Goal: Information Seeking & Learning: Learn about a topic

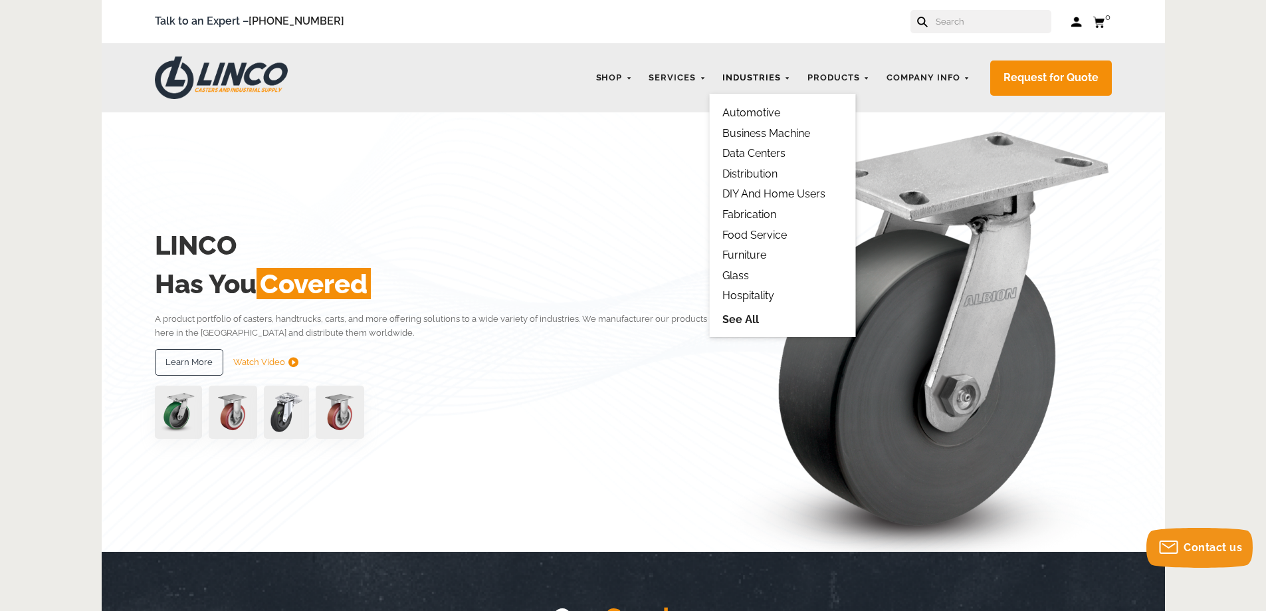
click at [767, 76] on link "Industries" at bounding box center [757, 78] width 82 height 26
click at [739, 318] on link "See All" at bounding box center [783, 319] width 120 height 15
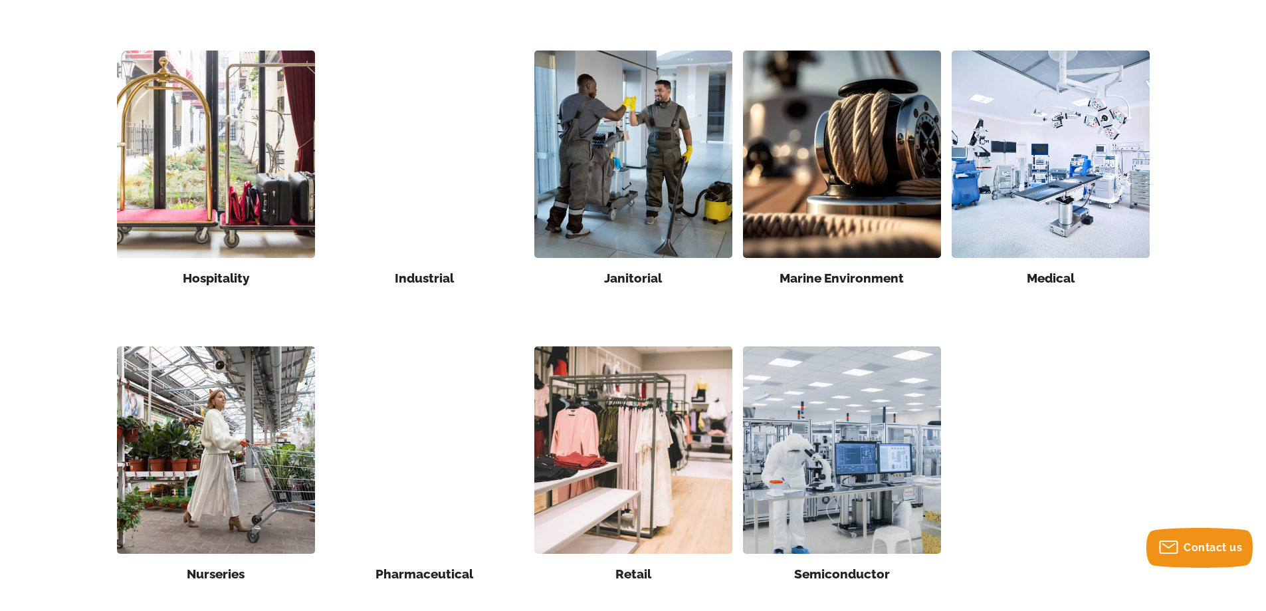
scroll to position [731, 0]
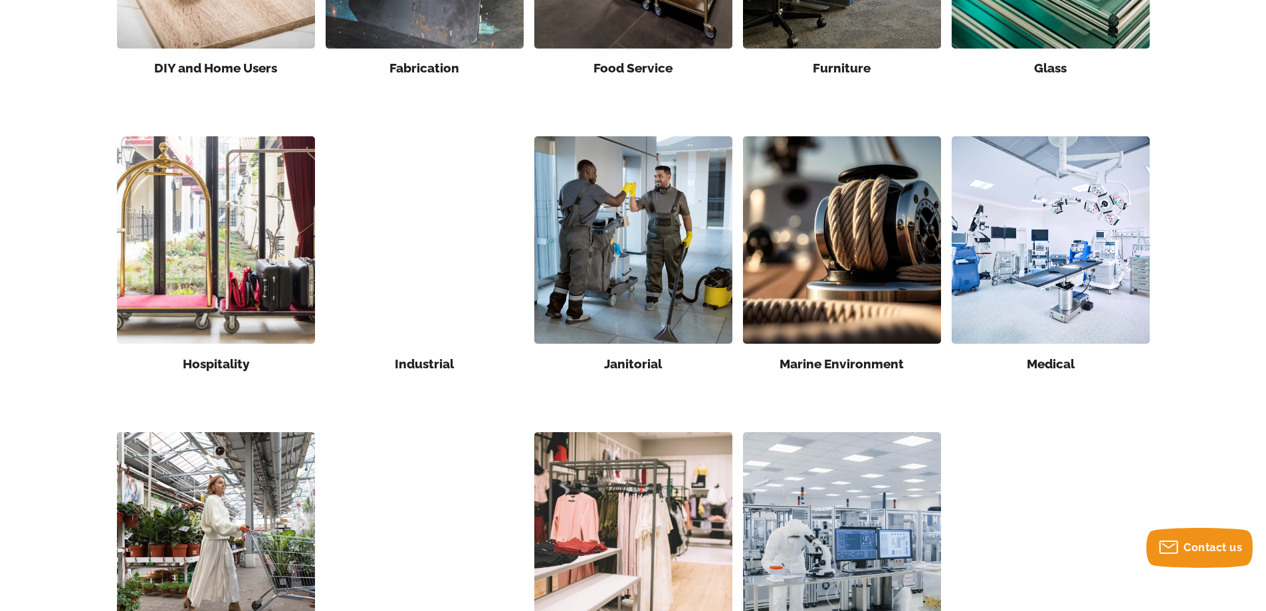
click at [800, 220] on img at bounding box center [842, 239] width 198 height 207
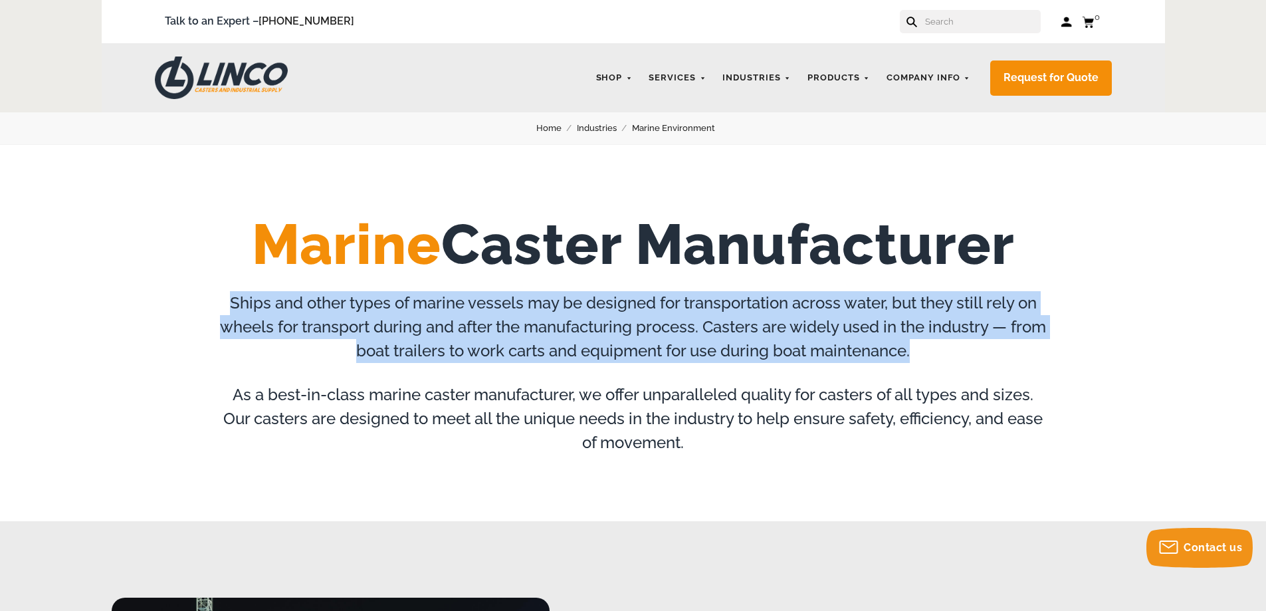
drag, startPoint x: 227, startPoint y: 302, endPoint x: 1043, endPoint y: 343, distance: 816.8
click at [1043, 343] on p "Ships and other types of marine vessels may be designed for transportation acro…" at bounding box center [633, 327] width 831 height 72
copy p "Ships and other types of marine vessels may be designed for transportation acro…"
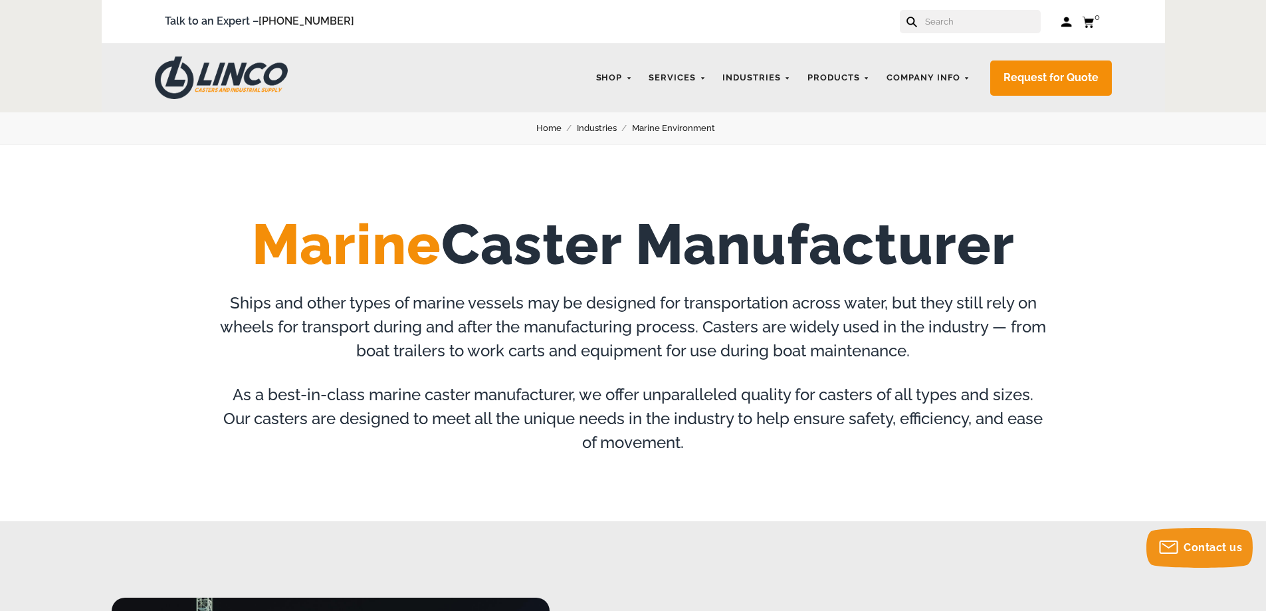
click at [332, 471] on div "Marine Caster Manufacturer Ships and other types of marine vessels may be desig…" at bounding box center [633, 333] width 1266 height 376
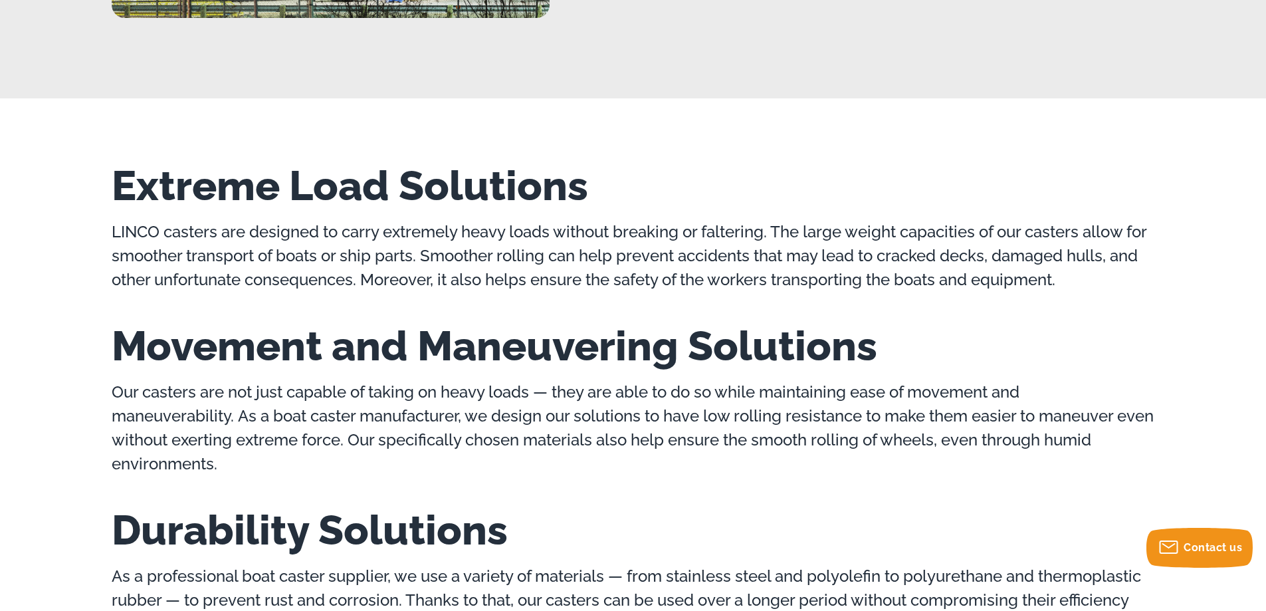
scroll to position [997, 0]
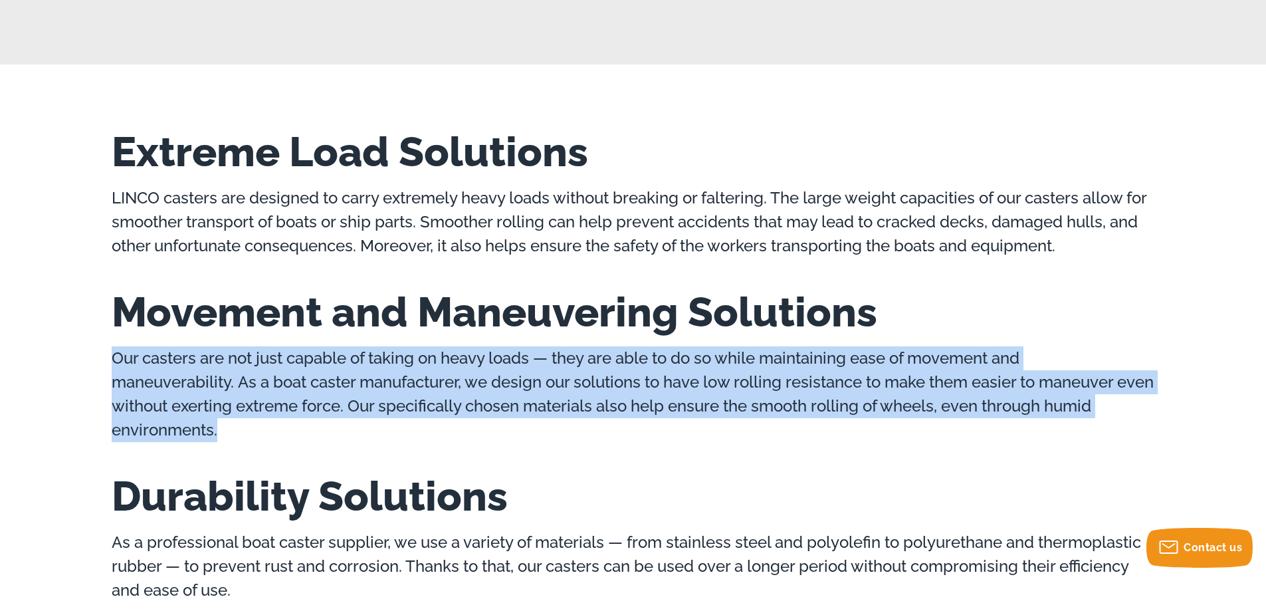
drag, startPoint x: 113, startPoint y: 357, endPoint x: 215, endPoint y: 428, distance: 124.7
click at [215, 428] on p "Our casters are not just capable of taking on heavy loads — they are able to do…" at bounding box center [634, 394] width 1044 height 96
copy p "Our casters are not just capable of taking on heavy loads — they are able to do…"
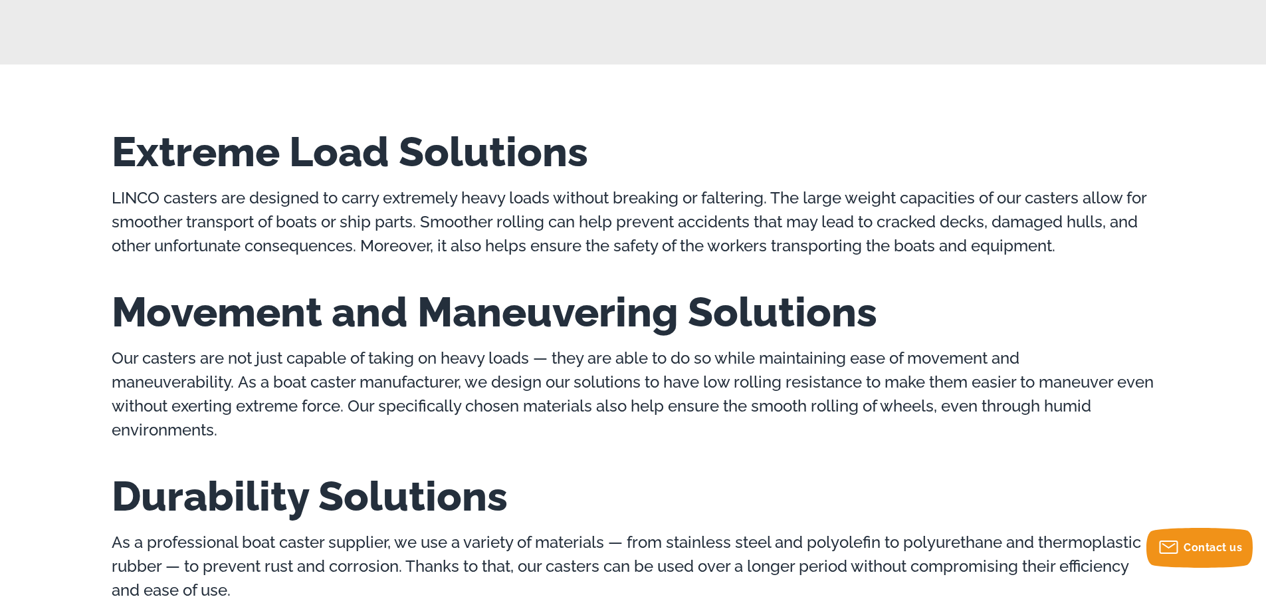
click at [31, 294] on div "Extreme Load Solutions LINCO casters are designed to carry extremely heavy load…" at bounding box center [633, 366] width 1266 height 604
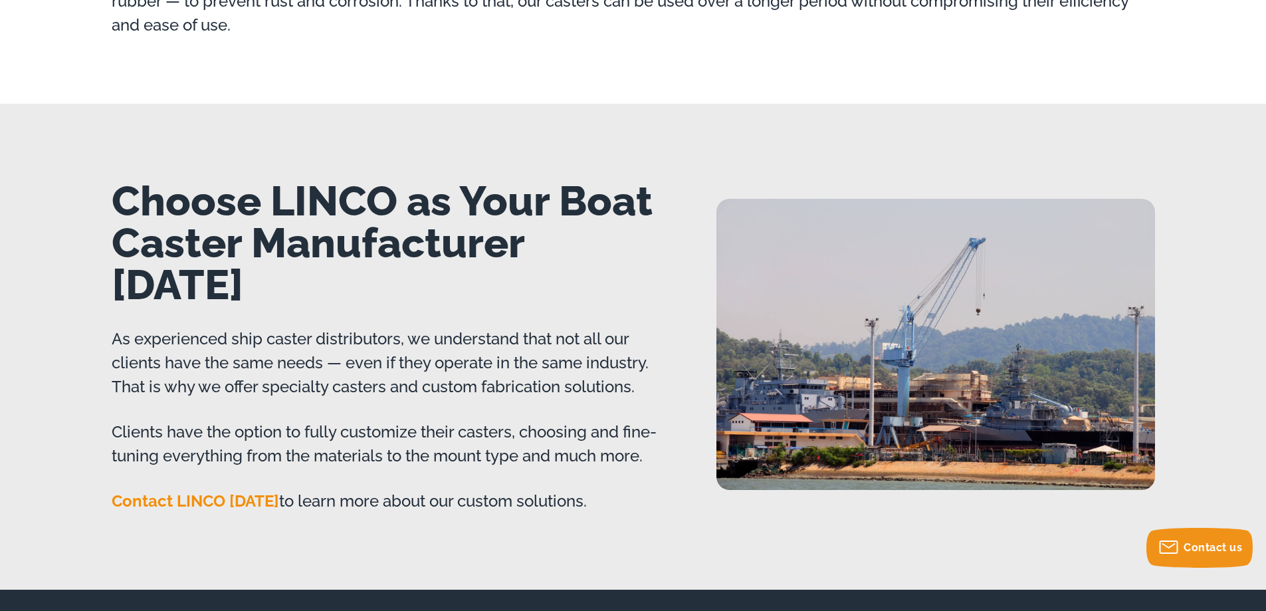
scroll to position [1596, 0]
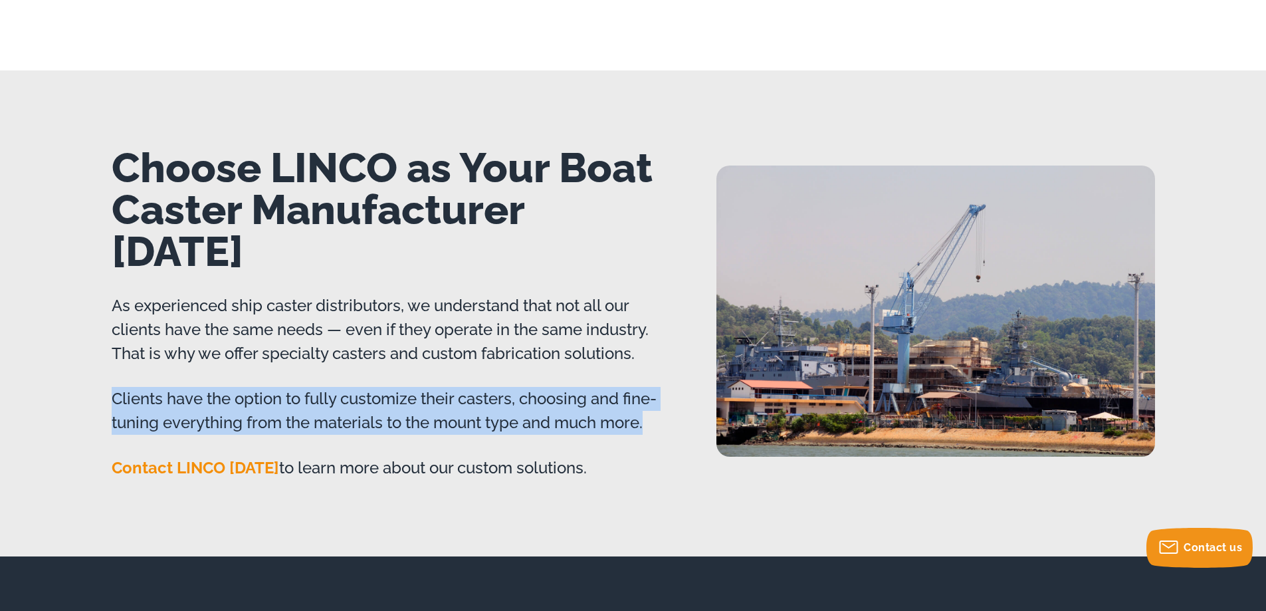
drag, startPoint x: 113, startPoint y: 360, endPoint x: 670, endPoint y: 380, distance: 557.4
click at [670, 380] on div "Choose LINCO as Your Boat Caster Manufacturer Today As experienced ship caster …" at bounding box center [634, 313] width 1064 height 333
copy p "Clients have the option to fully customize their casters, choosing and fine-tun…"
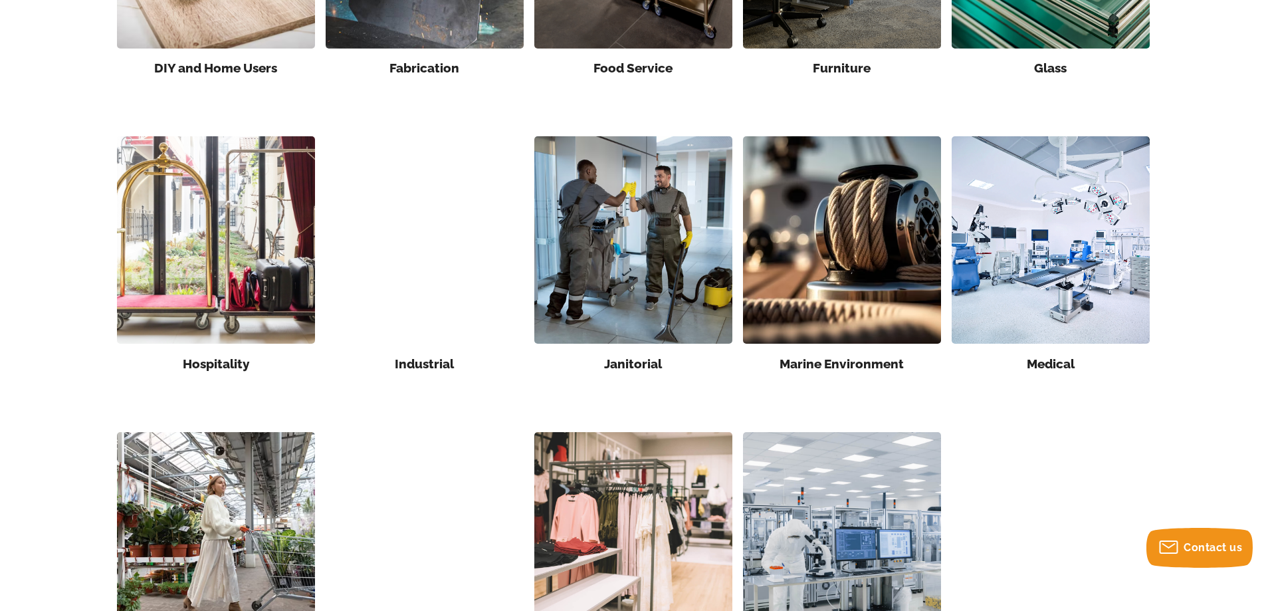
click at [655, 280] on img at bounding box center [634, 239] width 198 height 207
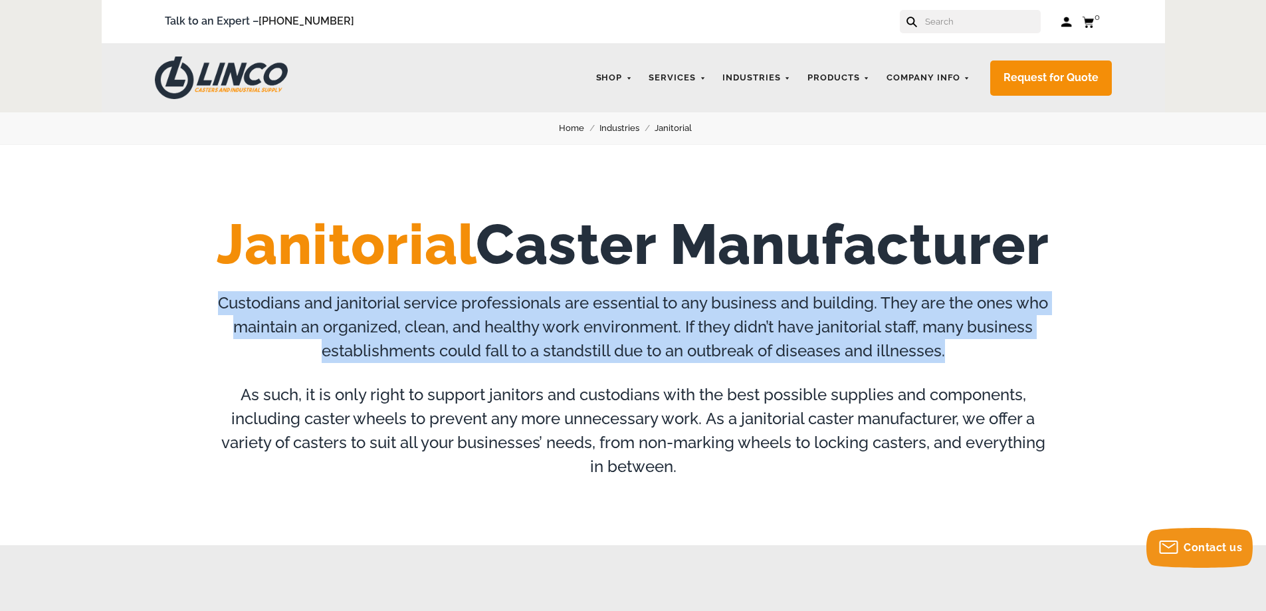
drag, startPoint x: 236, startPoint y: 300, endPoint x: 999, endPoint y: 358, distance: 765.3
click at [999, 358] on p "Custodians and janitorial service professionals are essential to any business a…" at bounding box center [633, 327] width 831 height 72
copy p "Custodians and janitorial service professionals are essential to any business a…"
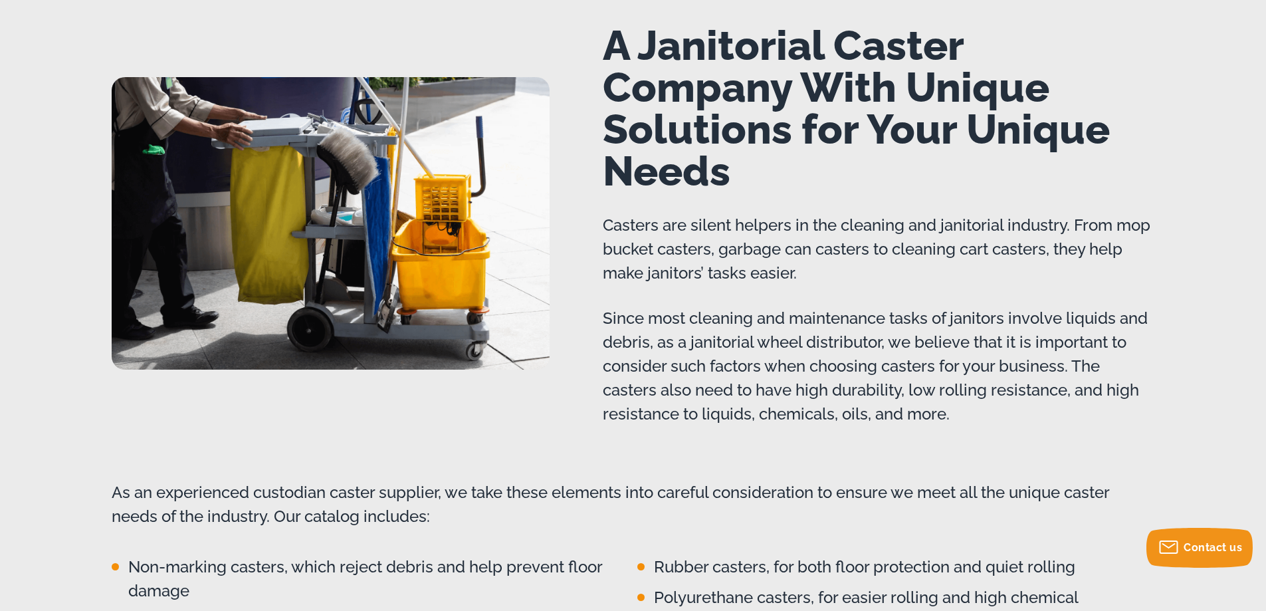
scroll to position [598, 0]
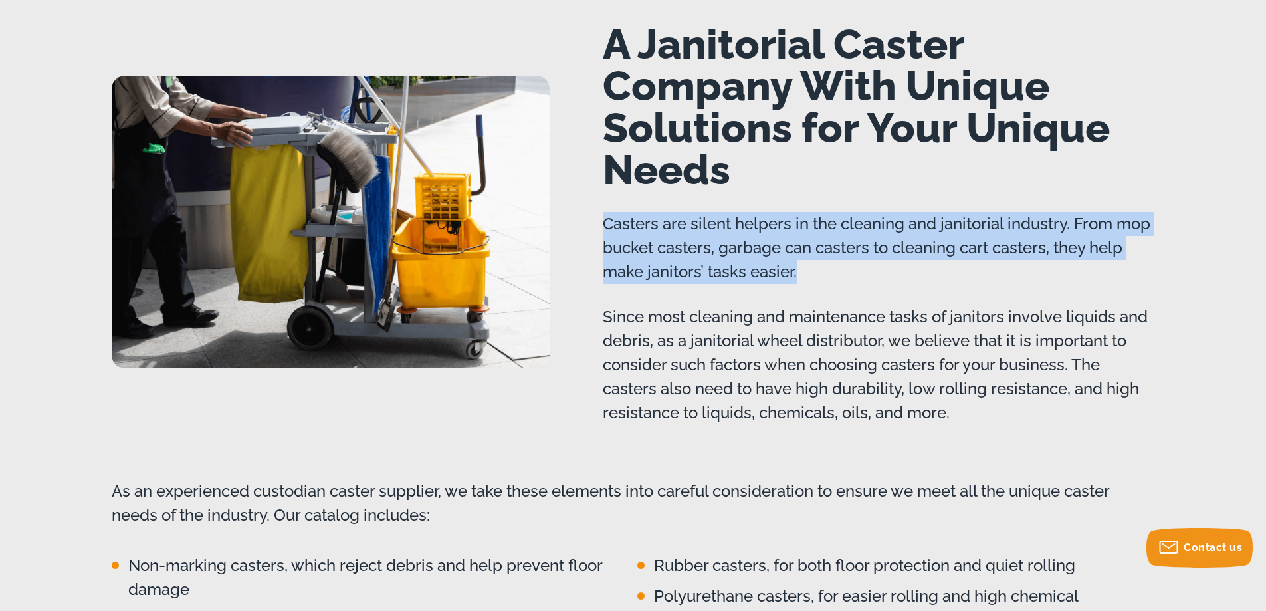
drag, startPoint x: 803, startPoint y: 273, endPoint x: 602, endPoint y: 231, distance: 205.6
click at [602, 231] on div "A Janitorial Caster Company With Unique Solutions for Your Unique Needs Casters…" at bounding box center [634, 343] width 1064 height 640
copy p "Casters are silent helpers in the cleaning and janitorial industry. From mop bu…"
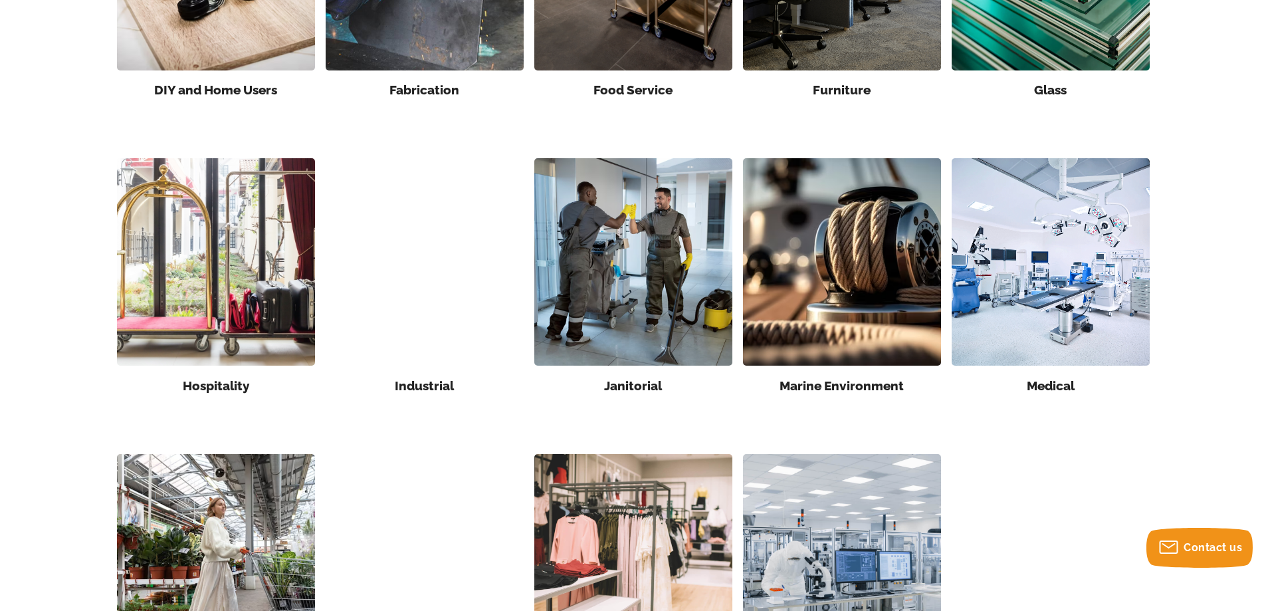
scroll to position [598, 0]
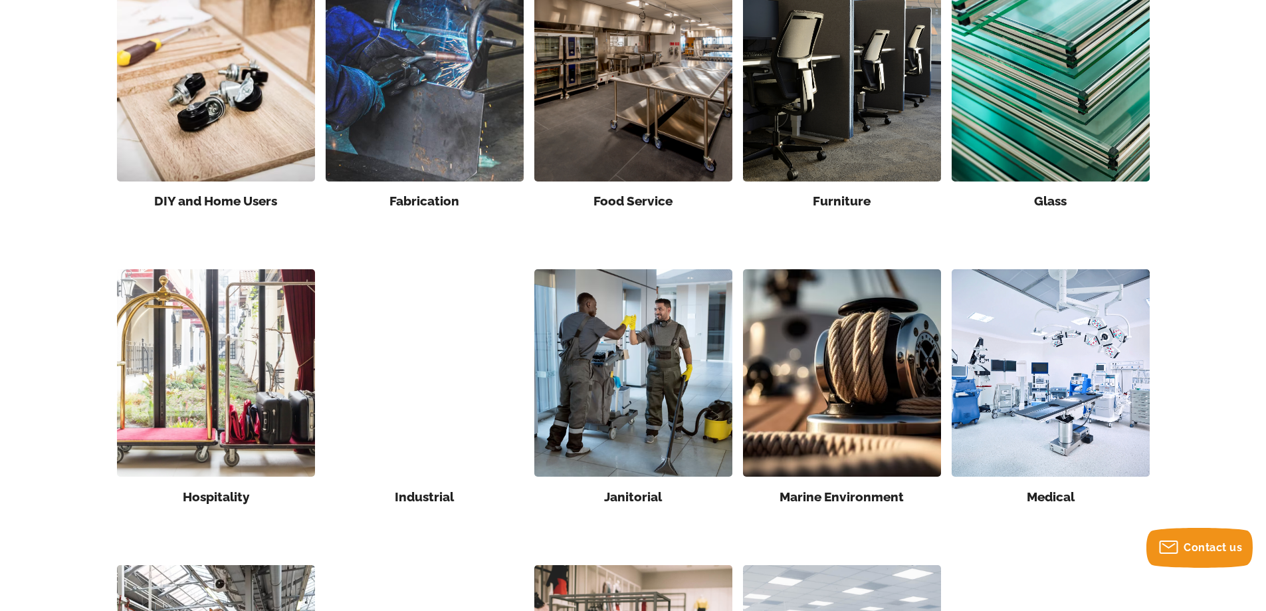
click at [449, 128] on img at bounding box center [425, 77] width 198 height 207
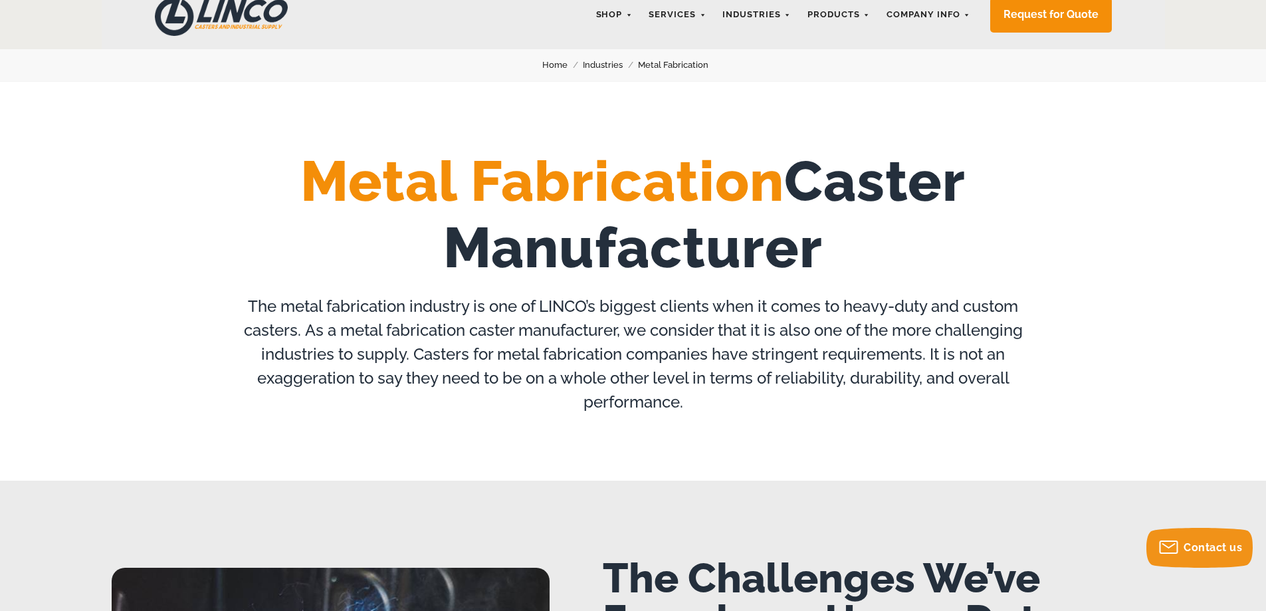
scroll to position [66, 0]
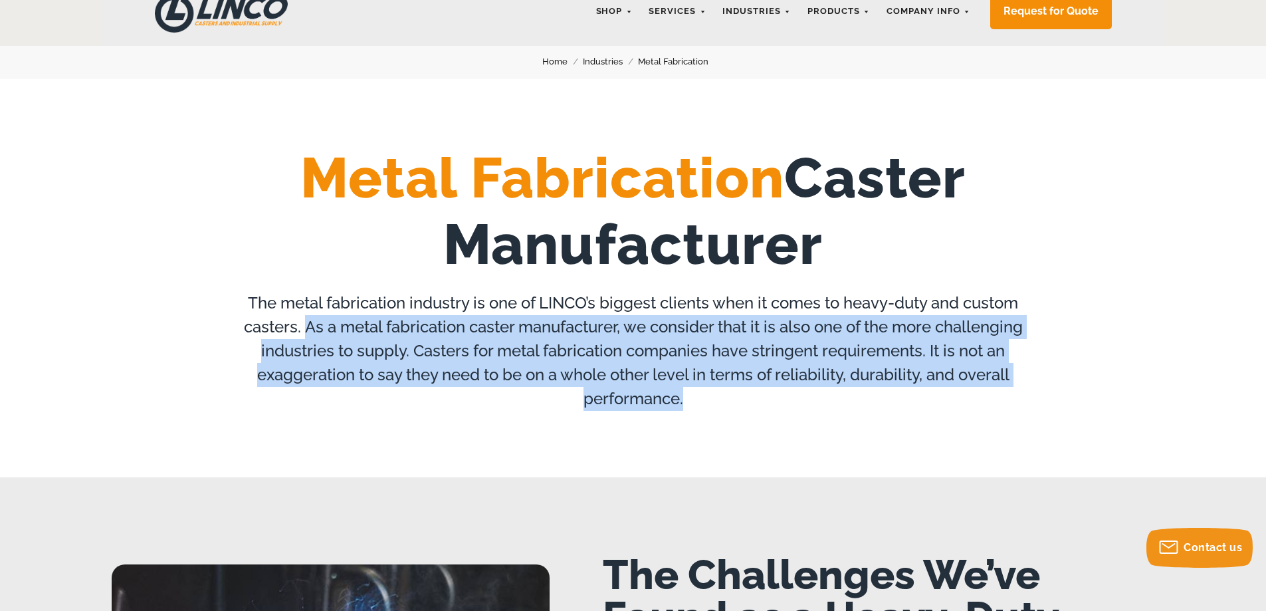
drag, startPoint x: 304, startPoint y: 325, endPoint x: 1054, endPoint y: 398, distance: 753.5
click at [1054, 398] on div "Metal Fabrication Caster Manufacturer The metal fabrication industry is one of …" at bounding box center [634, 278] width 1064 height 266
copy p "As a metal fabrication caster manufacturer, we consider that it is also one of …"
click at [795, 431] on div "Metal Fabrication Caster Manufacturer The metal fabrication industry is one of …" at bounding box center [633, 277] width 1266 height 399
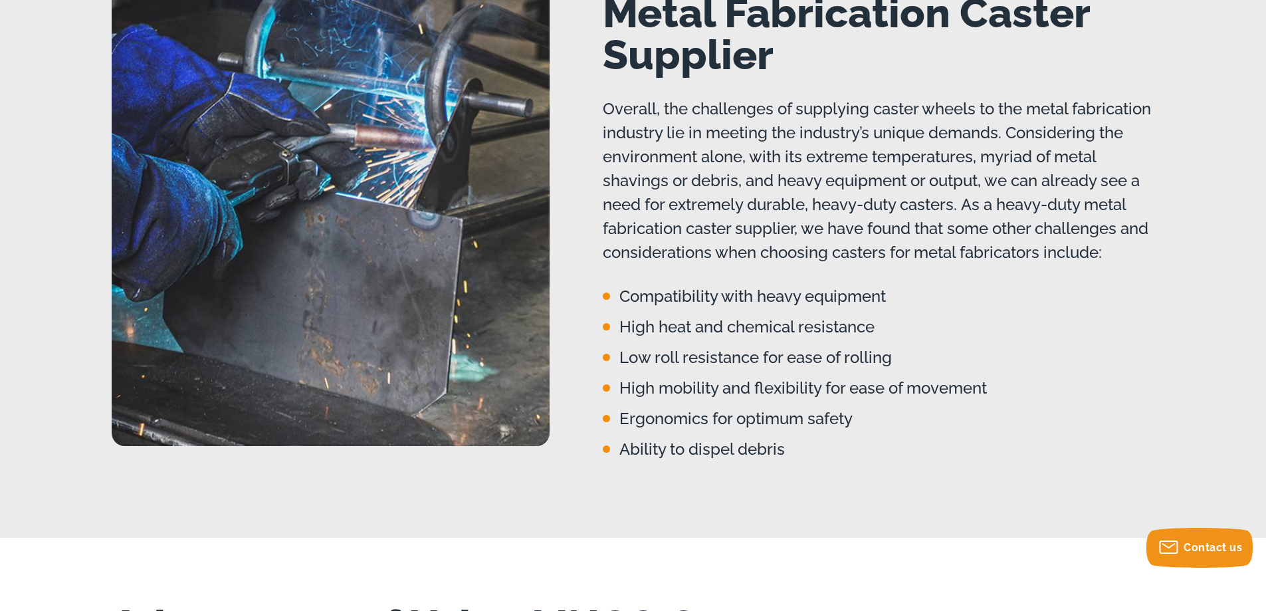
scroll to position [798, 0]
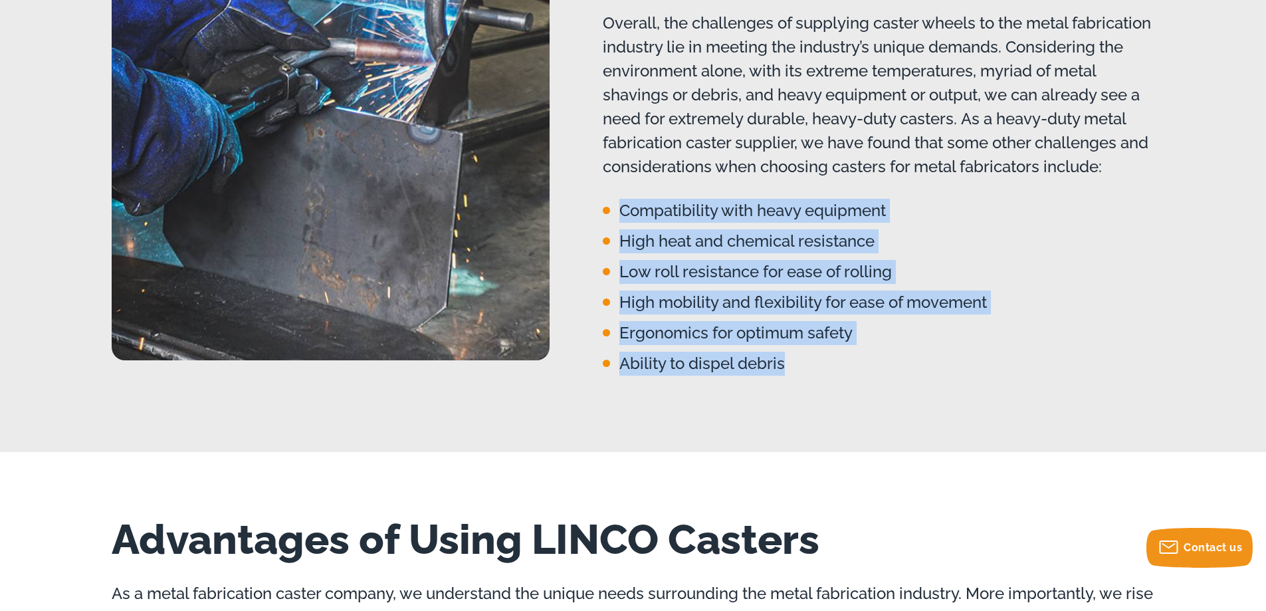
drag, startPoint x: 788, startPoint y: 391, endPoint x: 614, endPoint y: 231, distance: 236.7
click at [614, 231] on ul "Compatibility with heavy equipment High heat and chemical resistance Low roll r…" at bounding box center [879, 287] width 552 height 177
copy ul "Compatibility with heavy equipment High heat and chemical resistance Low roll r…"
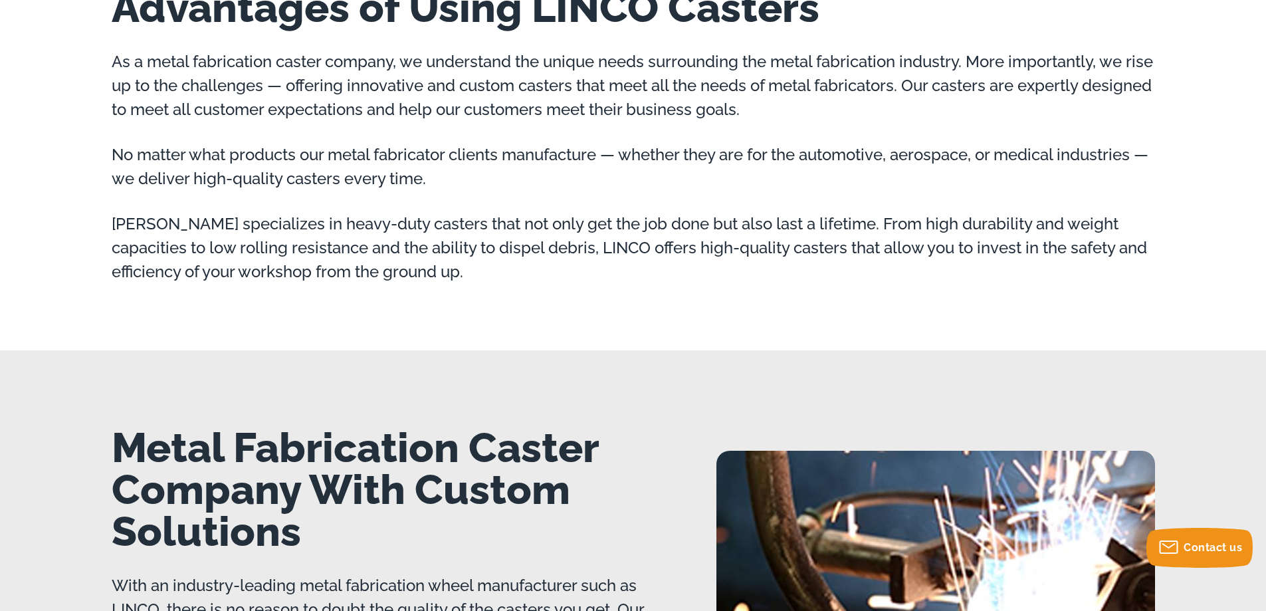
scroll to position [1662, 0]
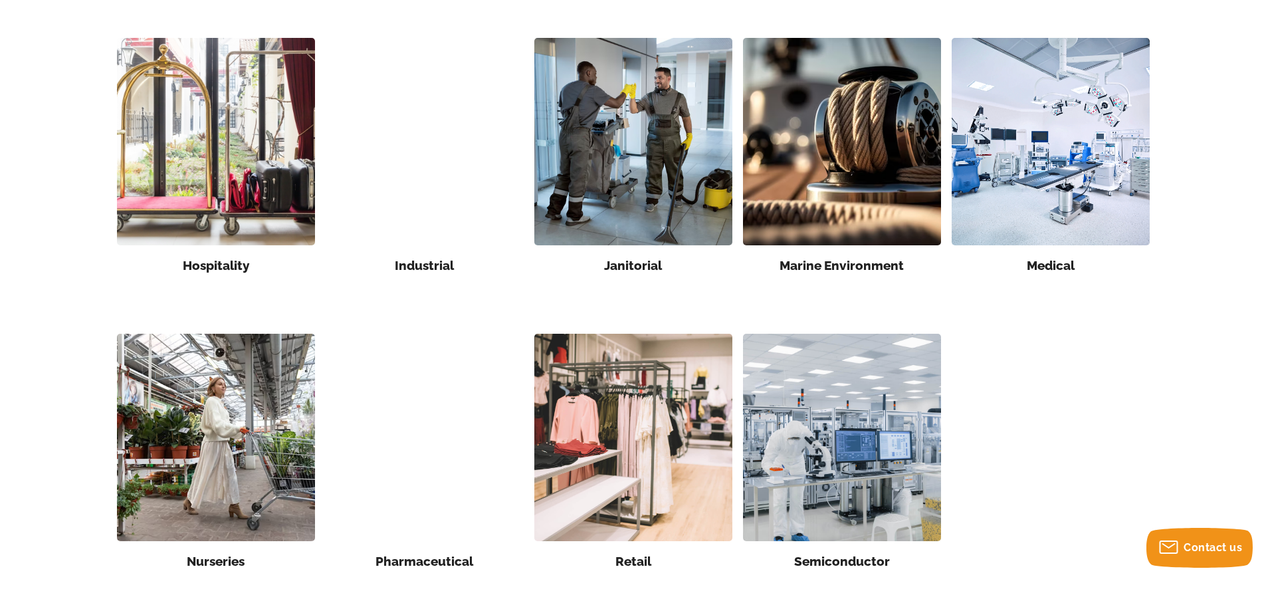
scroll to position [864, 0]
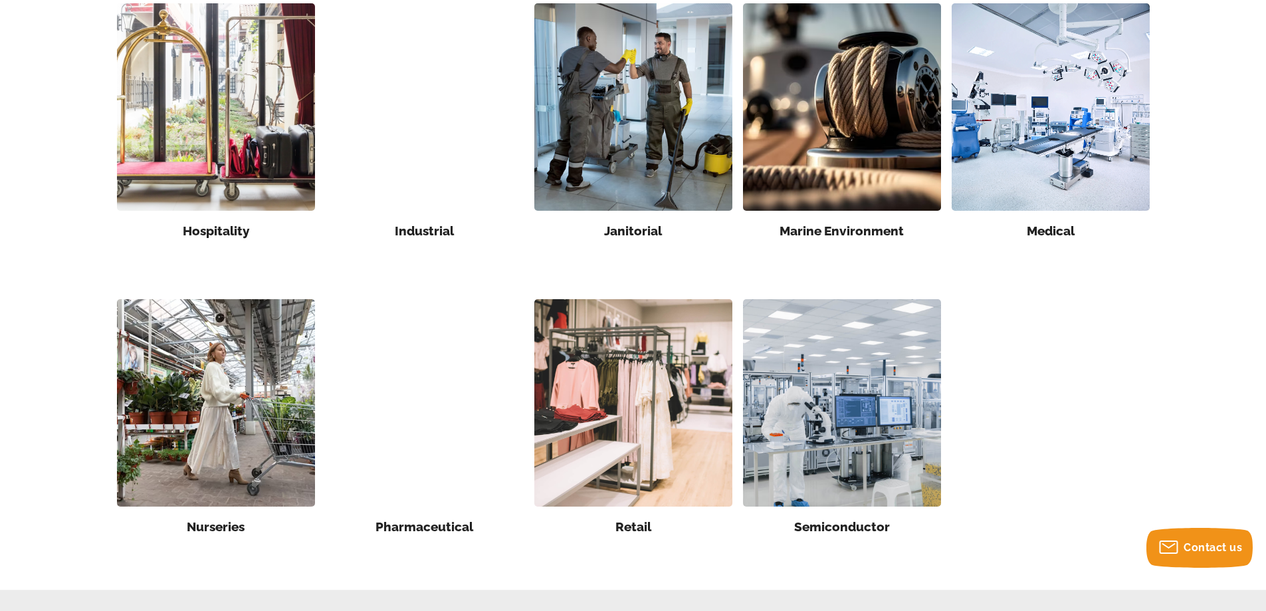
click at [465, 425] on div "Pharmaceutical" at bounding box center [424, 442] width 209 height 296
click at [430, 526] on link "Pharmaceutical" at bounding box center [425, 526] width 98 height 15
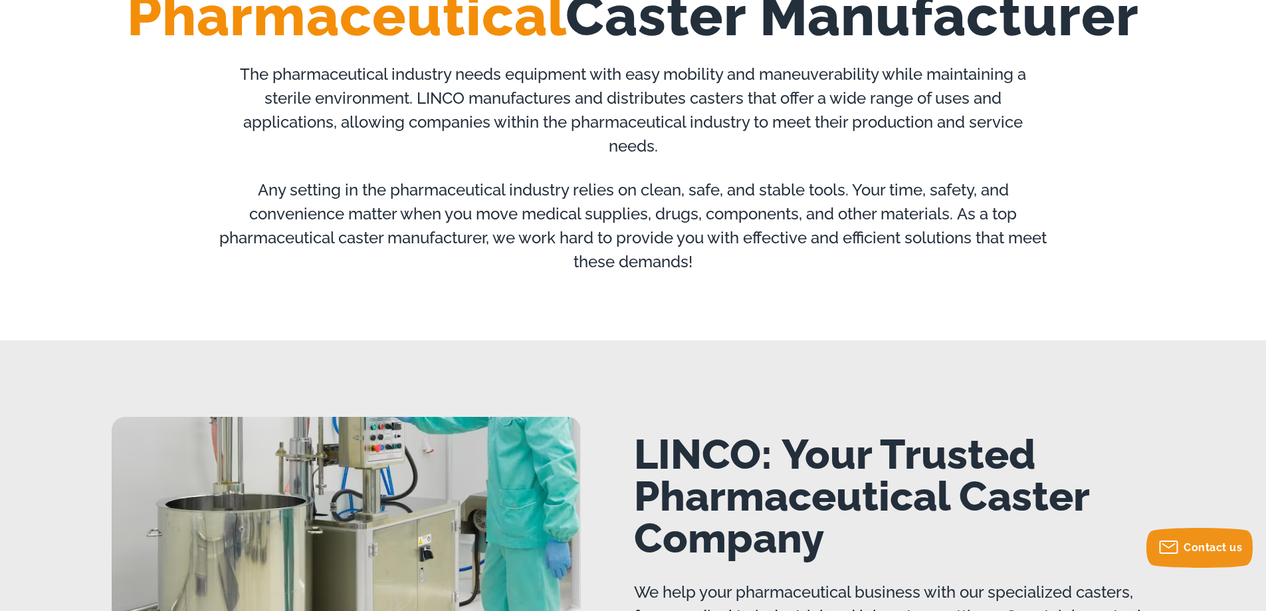
scroll to position [199, 0]
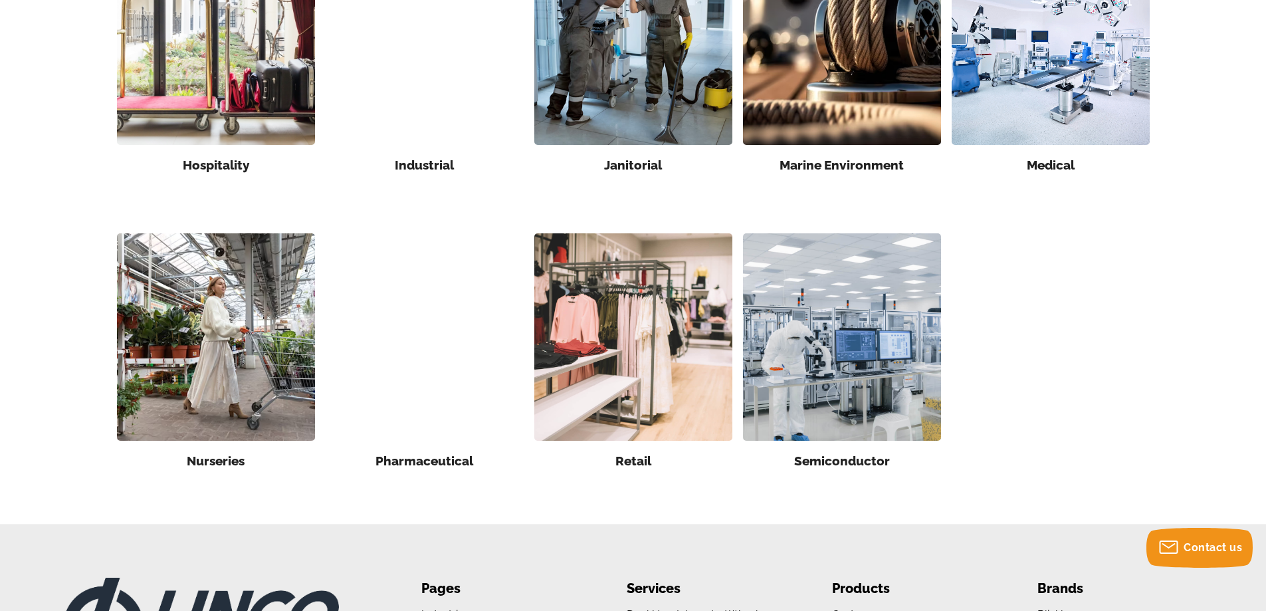
scroll to position [931, 0]
click at [189, 352] on img at bounding box center [216, 336] width 198 height 207
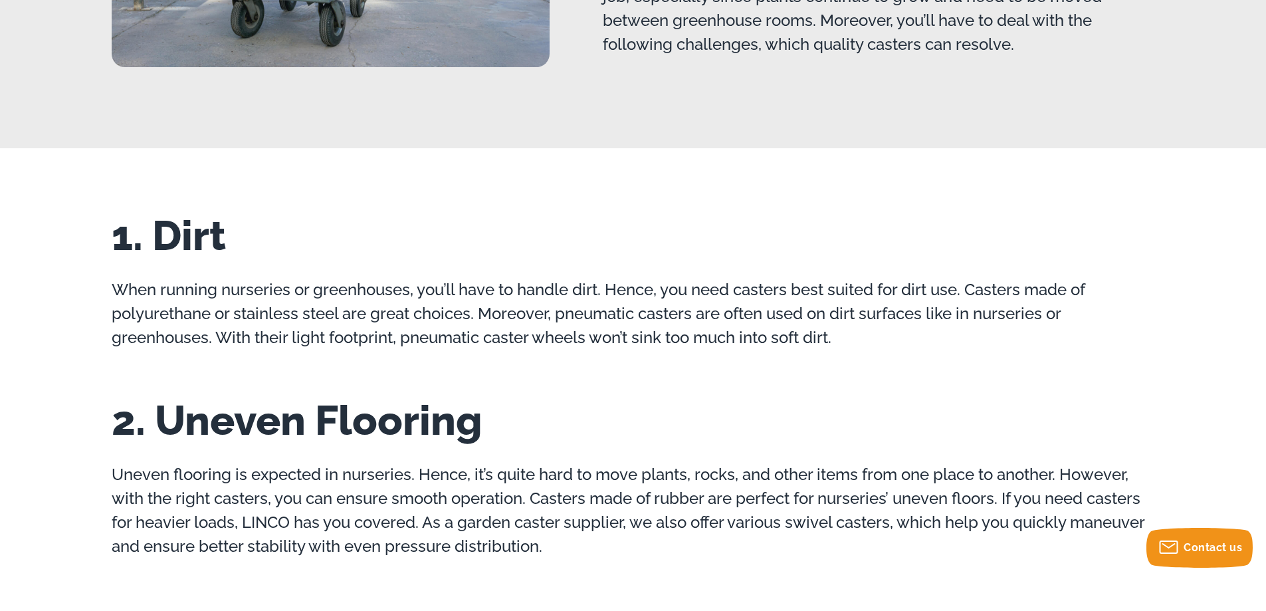
scroll to position [532, 0]
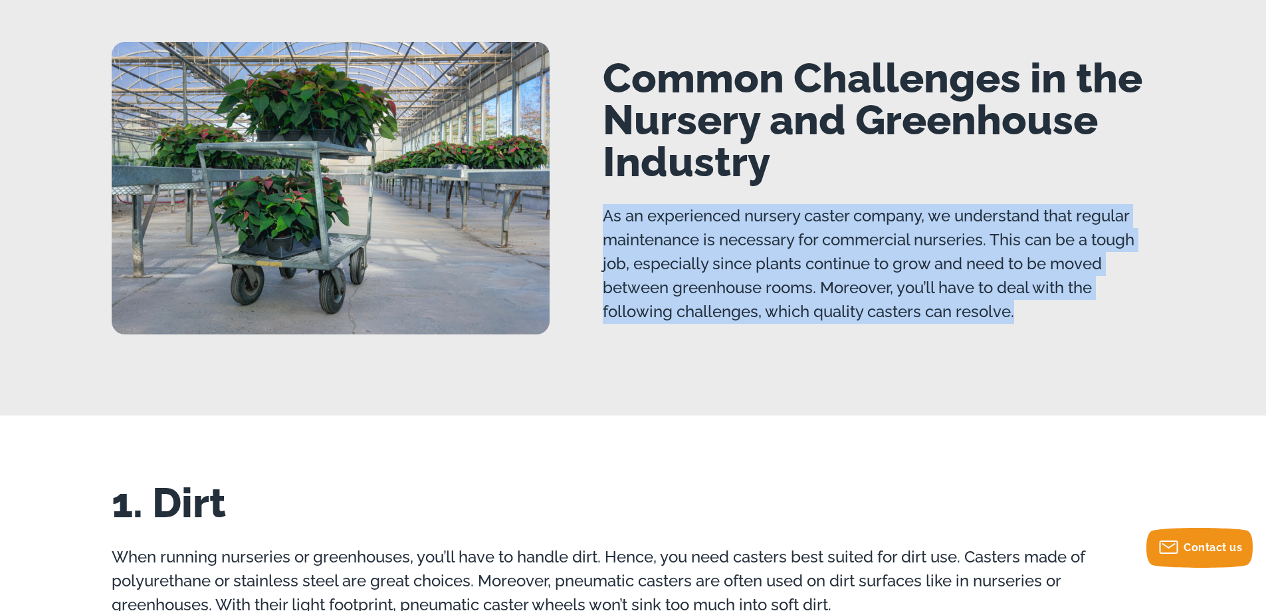
drag, startPoint x: 606, startPoint y: 214, endPoint x: 1024, endPoint y: 309, distance: 428.8
click at [1024, 309] on p "As an experienced nursery caster company, we understand that regular maintenanc…" at bounding box center [879, 264] width 552 height 120
copy p "As an experienced nursery caster company, we understand that regular maintenanc…"
click at [975, 339] on div "Common Challenges in the Nursery and Greenhouse Industry As an experienced nurs…" at bounding box center [633, 190] width 1266 height 450
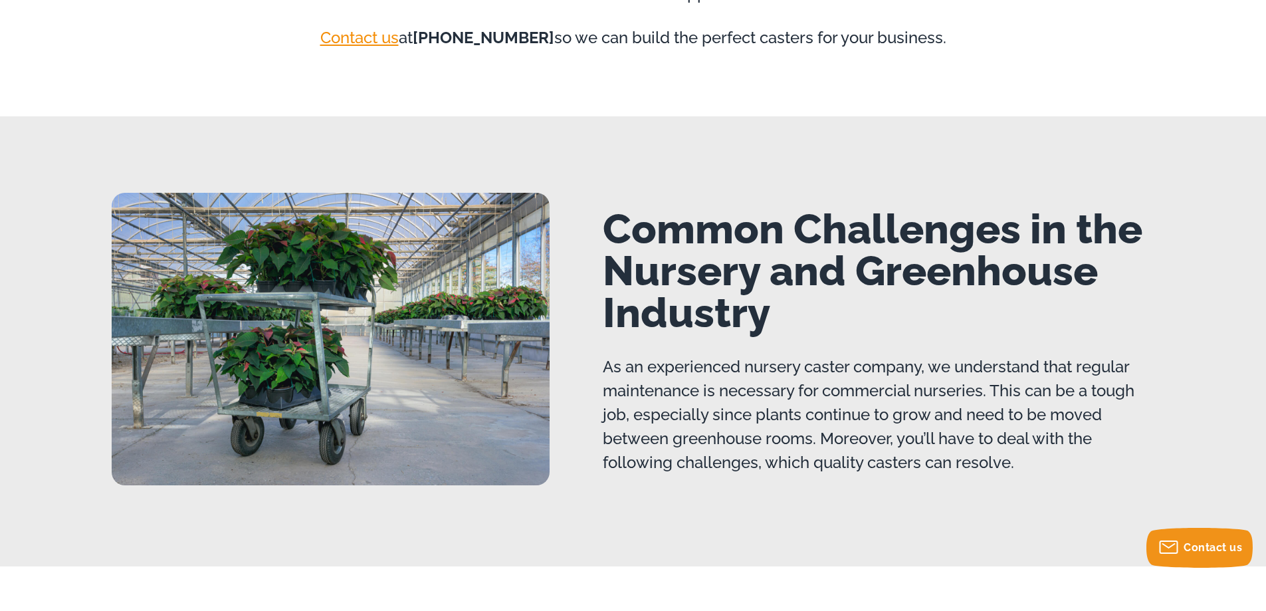
scroll to position [133, 0]
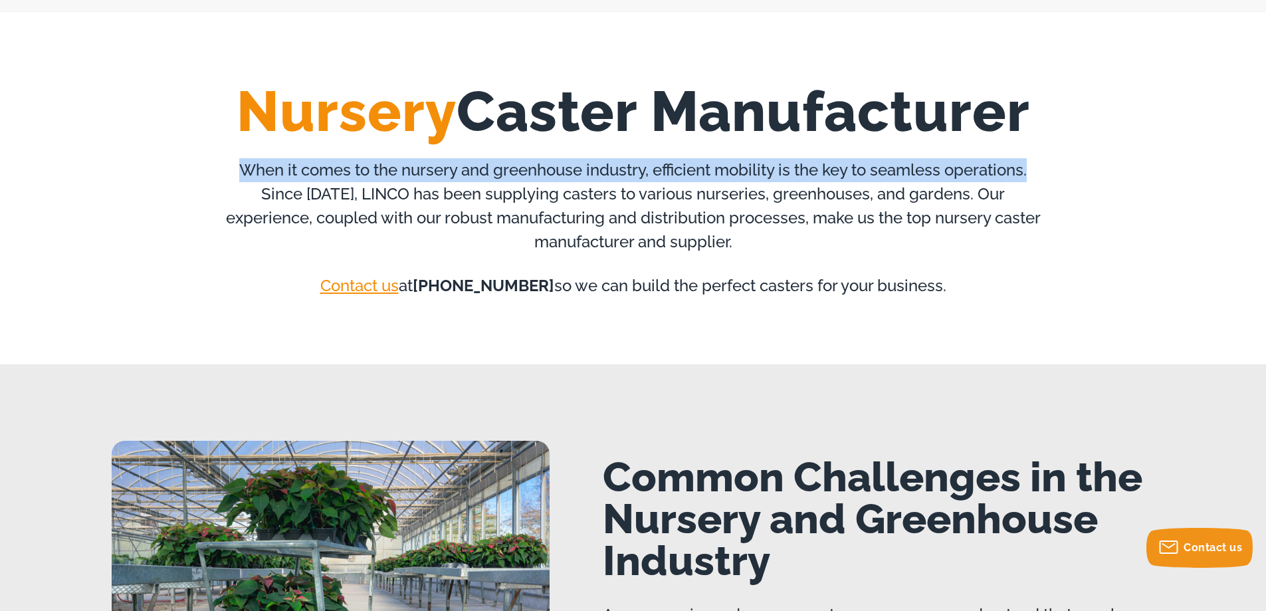
drag, startPoint x: 237, startPoint y: 168, endPoint x: 1034, endPoint y: 166, distance: 797.1
click at [1034, 166] on p "When it comes to the nursery and greenhouse industry, efficient mobility is the…" at bounding box center [633, 206] width 831 height 96
copy p "When it comes to the nursery and greenhouse industry, efficient mobility is the…"
